Goal: Information Seeking & Learning: Learn about a topic

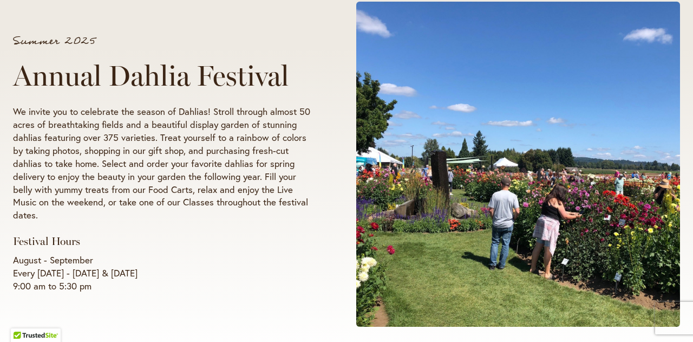
scroll to position [183, 0]
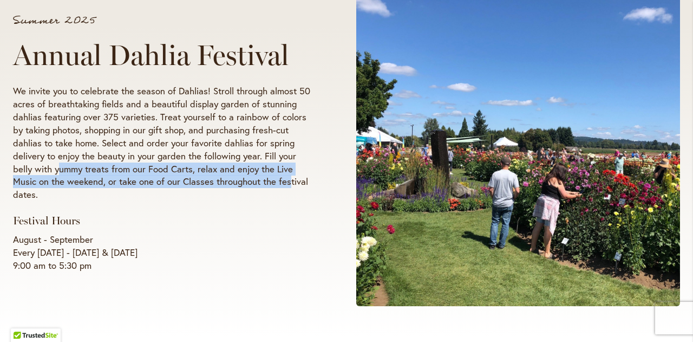
drag, startPoint x: 15, startPoint y: 178, endPoint x: 267, endPoint y: 192, distance: 251.8
click at [238, 183] on p "We invite you to celebrate the season of Dahlias! Stroll through almost 50 acre…" at bounding box center [164, 143] width 302 height 117
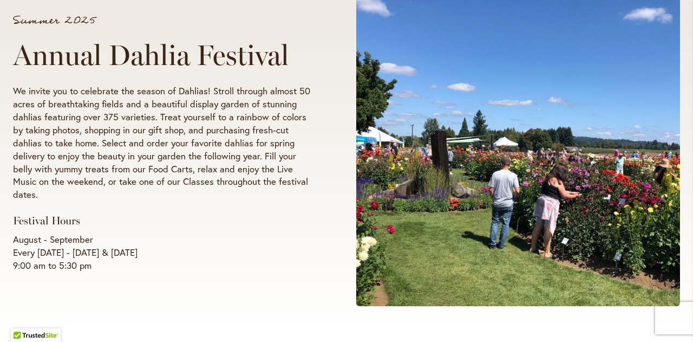
click at [280, 205] on div "Summer 2025 Annual Dahlia Festival We invite you to celebrate the season of Dah…" at bounding box center [164, 143] width 302 height 257
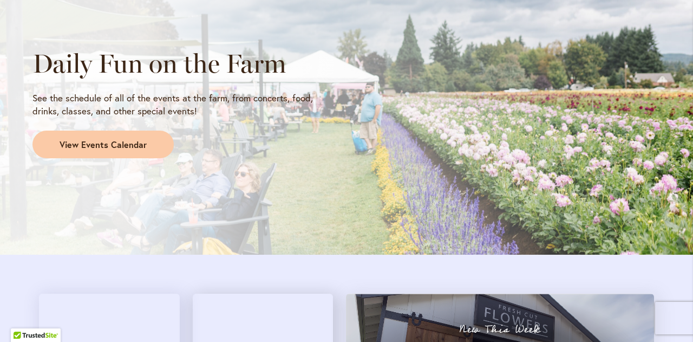
scroll to position [942, 0]
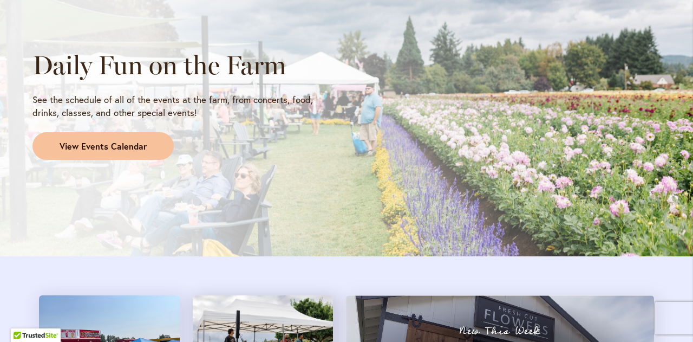
click at [127, 144] on span "View Events Calendar" at bounding box center [103, 146] width 87 height 12
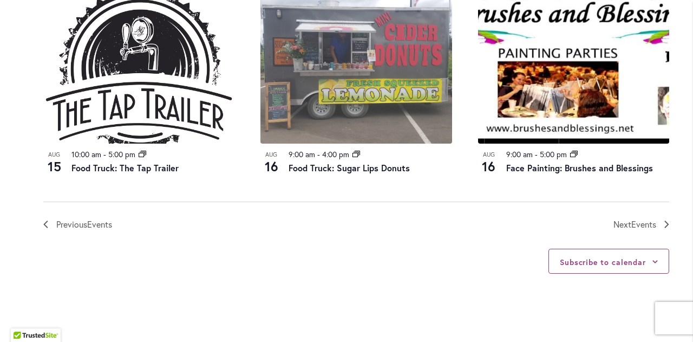
scroll to position [1300, 0]
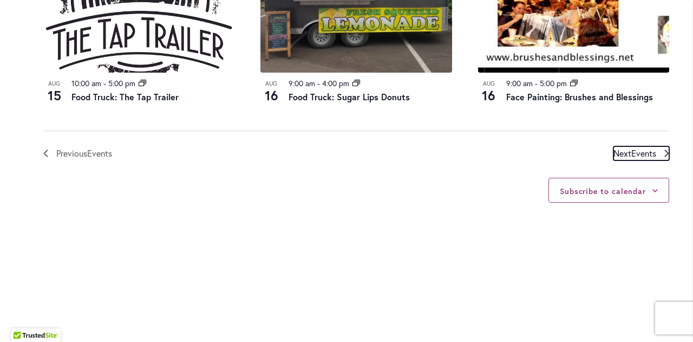
click at [623, 154] on span "Next Events" at bounding box center [635, 153] width 43 height 14
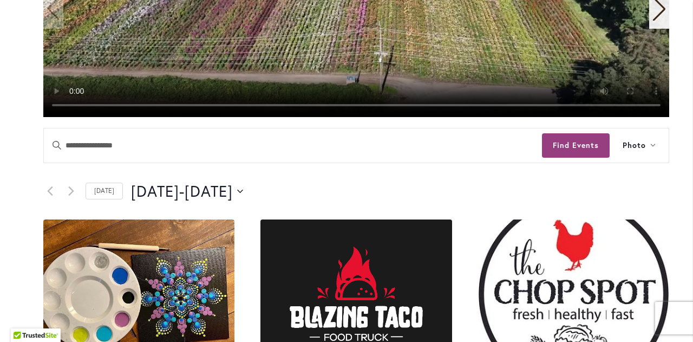
scroll to position [376, 0]
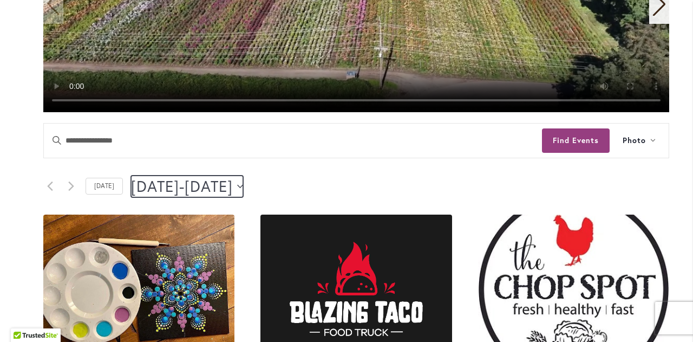
click at [243, 189] on button "8/16/2025 August 16 - 8/17/2025 August 17" at bounding box center [187, 187] width 112 height 22
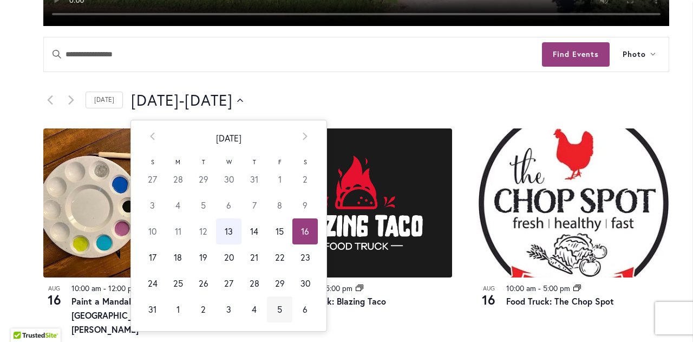
scroll to position [484, 0]
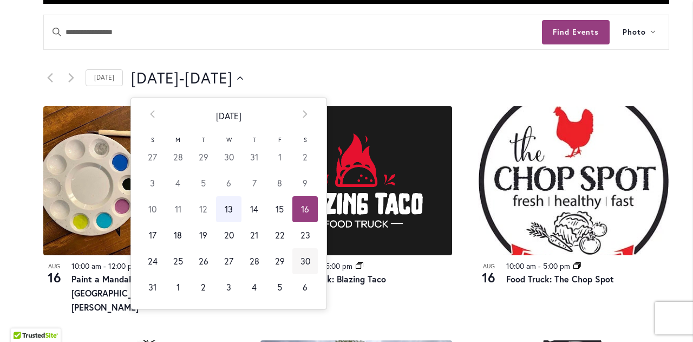
click at [295, 261] on td "30" at bounding box center [305, 261] width 25 height 26
type input "*********"
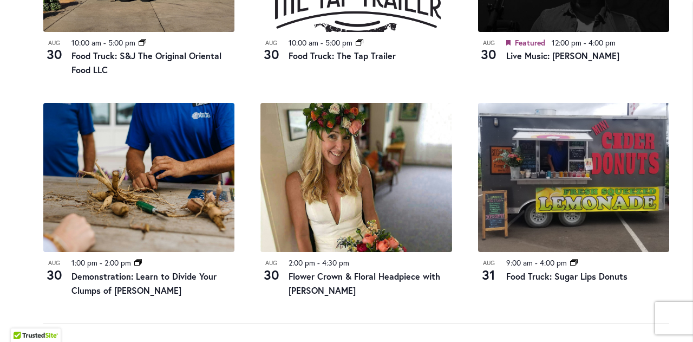
scroll to position [1189, 0]
